Goal: Find specific page/section: Find specific page/section

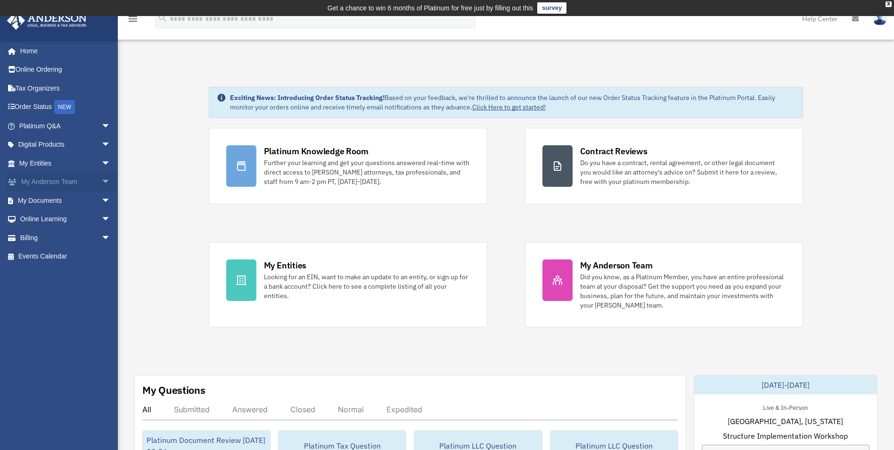
click at [101, 178] on span "arrow_drop_down" at bounding box center [110, 182] width 19 height 19
click at [101, 178] on span "arrow_drop_up" at bounding box center [110, 182] width 19 height 19
click at [101, 124] on span "arrow_drop_down" at bounding box center [110, 125] width 19 height 19
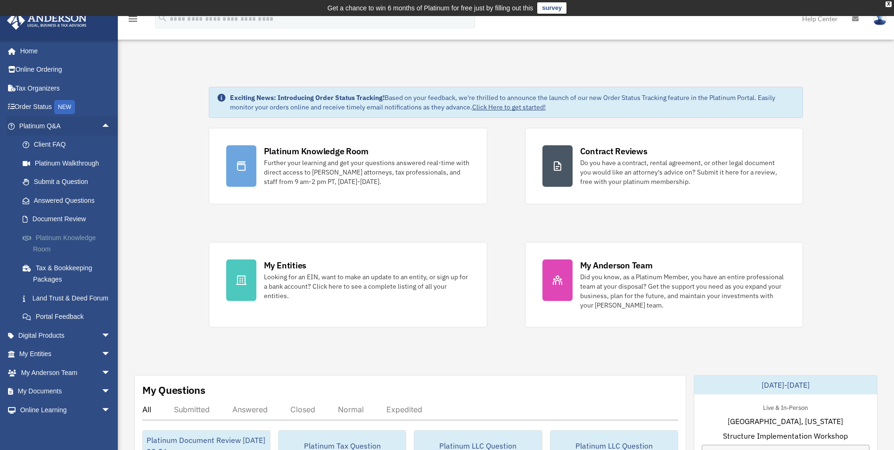
click at [68, 239] on link "Platinum Knowledge Room" at bounding box center [69, 243] width 112 height 30
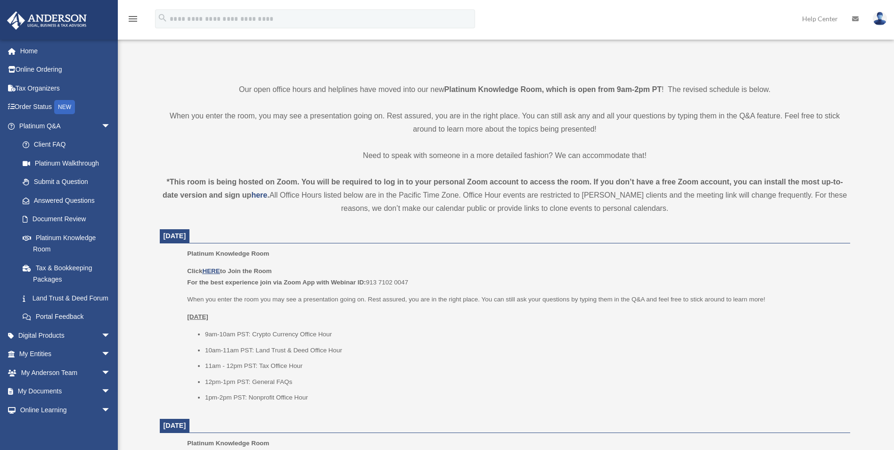
scroll to position [205, 0]
click at [212, 269] on u "HERE" at bounding box center [210, 270] width 17 height 7
